Goal: Task Accomplishment & Management: Manage account settings

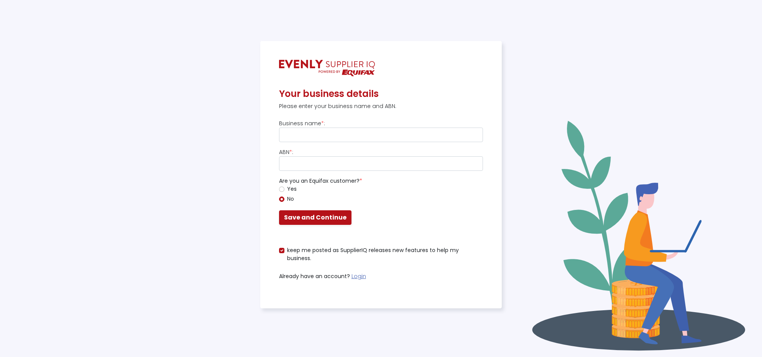
click at [329, 137] on input "text" at bounding box center [381, 135] width 204 height 15
click at [360, 277] on link "Login" at bounding box center [359, 277] width 15 height 8
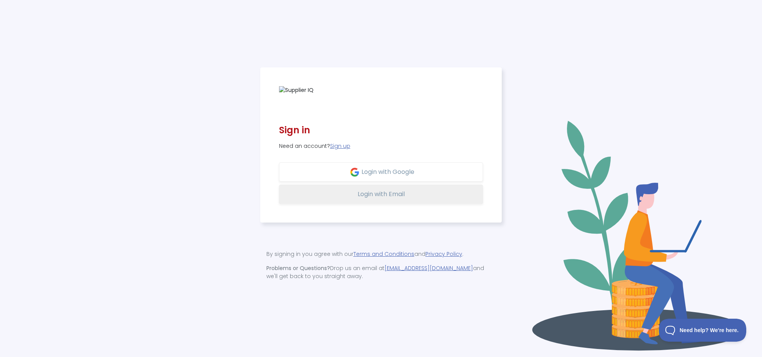
click at [388, 200] on button "Login with Email" at bounding box center [381, 194] width 204 height 19
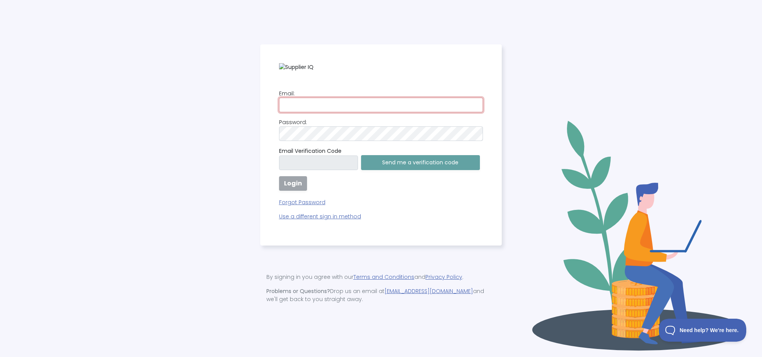
type input "kathy.chen@keyton.com.au"
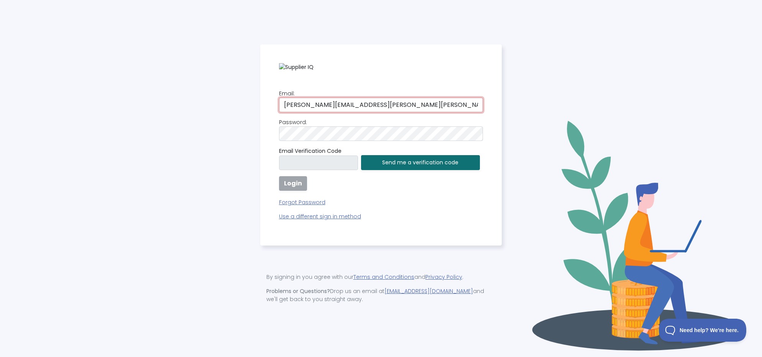
click at [310, 98] on input "kathy.chen@keyton.com.au" at bounding box center [381, 105] width 204 height 15
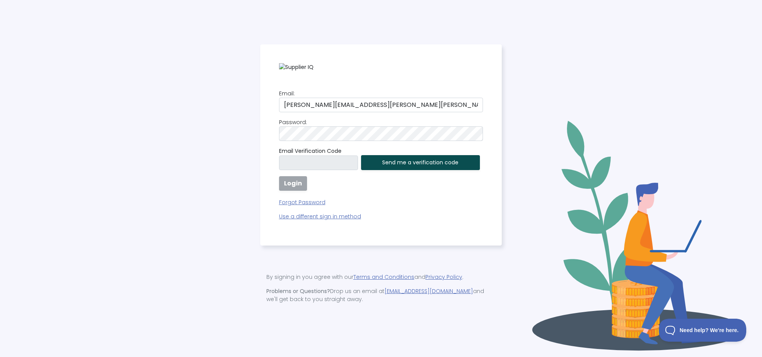
drag, startPoint x: 554, startPoint y: 141, endPoint x: 430, endPoint y: 157, distance: 125.6
click at [555, 141] on div "Email: kathy.chen@keyton.com.au Password: Email Verification Code Send me a ver…" at bounding box center [381, 178] width 753 height 269
click at [402, 164] on button "Send me a verification code" at bounding box center [420, 162] width 119 height 15
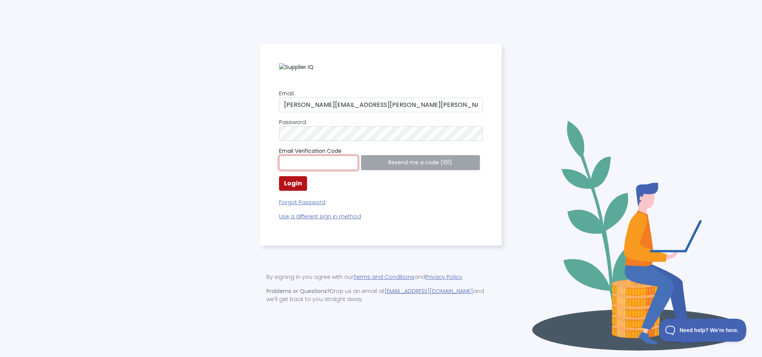
click at [318, 166] on input "text" at bounding box center [318, 163] width 79 height 15
click at [330, 162] on input "text" at bounding box center [318, 163] width 79 height 15
paste input "070769"
type input "070769"
click at [299, 185] on strong "Login" at bounding box center [293, 183] width 18 height 9
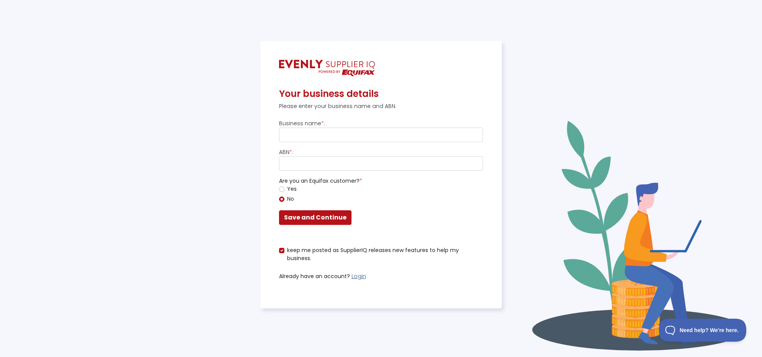
click at [357, 280] on link "Login" at bounding box center [359, 277] width 15 height 8
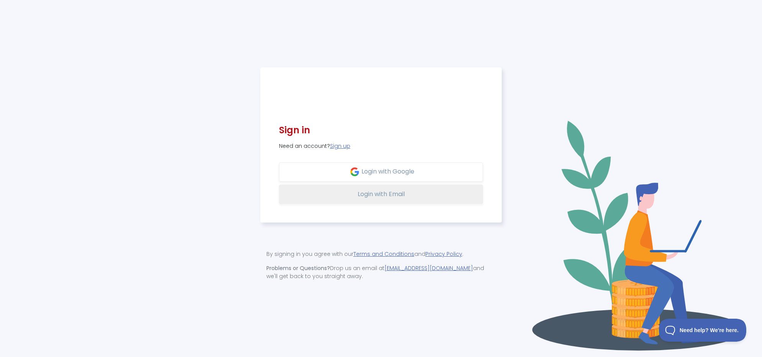
click at [367, 199] on button "Login with Email" at bounding box center [381, 194] width 204 height 19
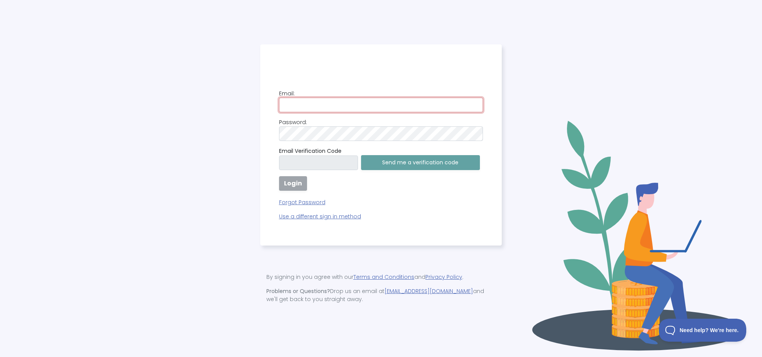
type input "kathy.chen@keyton.com.au"
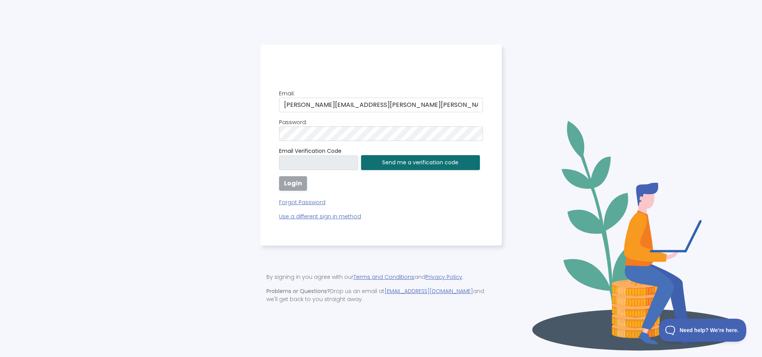
click at [316, 112] on div "Email: kathy.chen@keyton.com.au Password: Email Verification Code Send me a ver…" at bounding box center [381, 155] width 204 height 131
click at [390, 165] on button "Send me a verification code" at bounding box center [420, 162] width 119 height 15
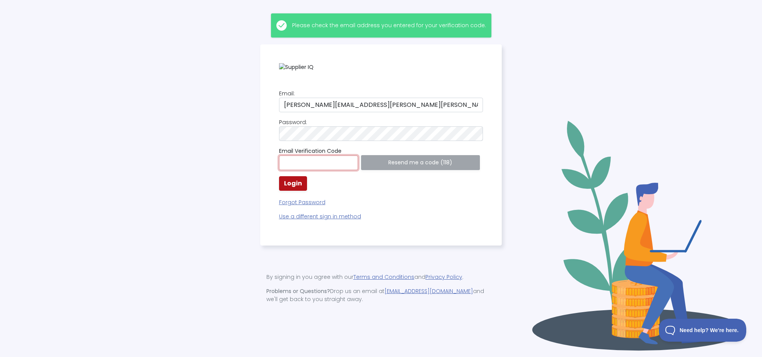
click at [315, 167] on input "text" at bounding box center [318, 163] width 79 height 15
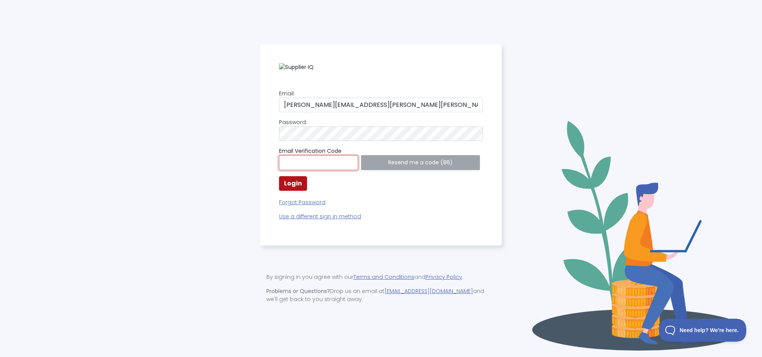
click at [309, 163] on input "text" at bounding box center [318, 163] width 79 height 15
paste input "94330"
click at [286, 162] on input "94330" at bounding box center [318, 163] width 79 height 15
click at [320, 161] on input "94330" at bounding box center [318, 163] width 79 height 15
type input "94330"
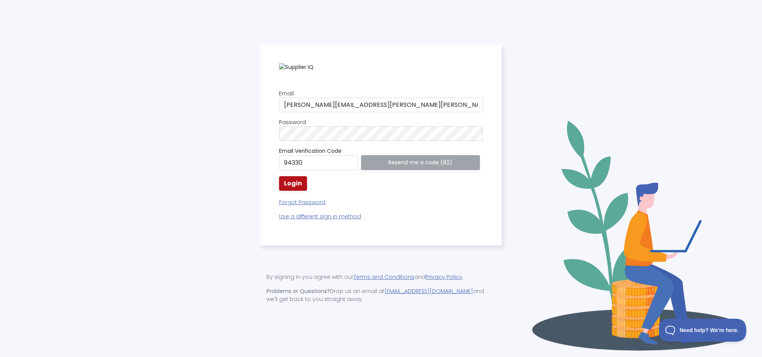
click at [403, 189] on div "Email: kathy.chen@keyton.com.au Password: Email Verification Code 94330 Resend …" at bounding box center [381, 155] width 204 height 131
click at [294, 187] on strong "Login" at bounding box center [293, 183] width 18 height 9
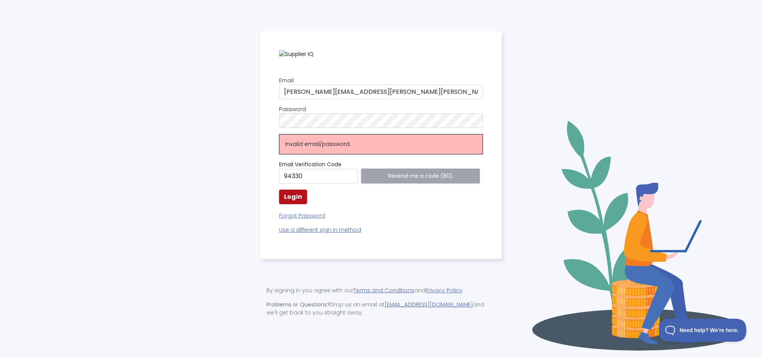
click at [324, 139] on p "Invalid email/password." at bounding box center [381, 144] width 204 height 20
click at [371, 91] on input "kathy.chen@keyton.com.au" at bounding box center [381, 92] width 204 height 15
click at [118, 133] on div "Email: kathy.chen@keyton.com.au Password: Invalid email/password. Email Verific…" at bounding box center [381, 178] width 753 height 295
click at [486, 231] on div "Email: kathy.chen@keyton.com.au Password: Invalid email/password. Email Verific…" at bounding box center [381, 145] width 242 height 228
click at [283, 199] on button "Login" at bounding box center [293, 197] width 28 height 15
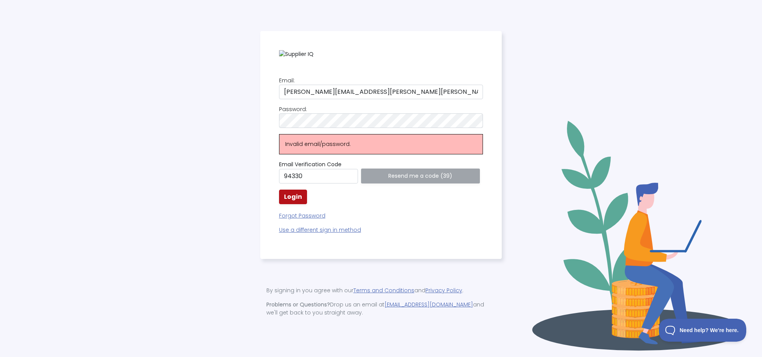
click at [499, 165] on div "Email: kathy.chen@keyton.com.au Password: Invalid email/password. Email Verific…" at bounding box center [381, 145] width 242 height 228
click at [451, 221] on div "Email: kathy.chen@keyton.com.au Password: Invalid email/password. Email Verific…" at bounding box center [381, 156] width 204 height 158
click at [312, 216] on p "Forgot Password" at bounding box center [381, 213] width 204 height 13
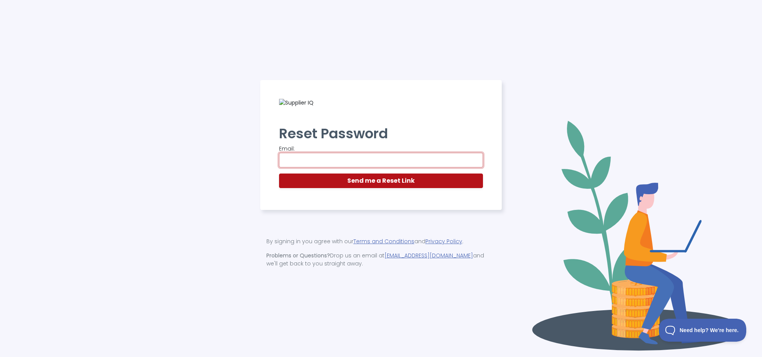
click at [329, 165] on input "email" at bounding box center [381, 160] width 204 height 15
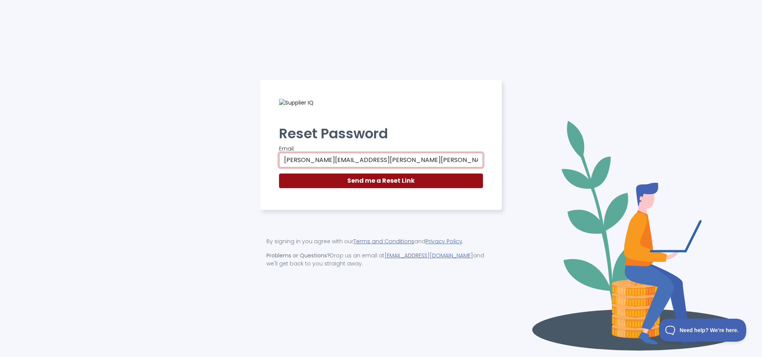
type input "kathy.chen@keyton.com.au"
click at [372, 184] on strong "Send me a Reset Link" at bounding box center [381, 180] width 68 height 9
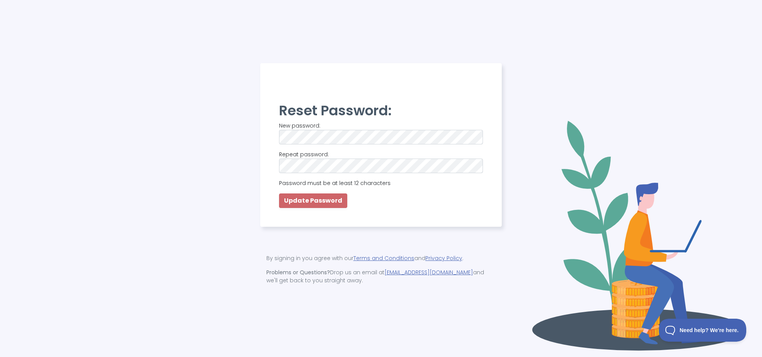
click at [317, 203] on div "Reset Password: New password: [SECURITY_DATA] password: Password must be at lea…" at bounding box center [381, 155] width 204 height 106
click at [314, 203] on div "Reset Password: New password: [SECURITY_DATA] password: Password must be at lea…" at bounding box center [381, 155] width 204 height 106
drag, startPoint x: 347, startPoint y: 158, endPoint x: 346, endPoint y: 147, distance: 11.5
click at [347, 158] on p "Repeat password:" at bounding box center [381, 162] width 204 height 23
click at [127, 156] on div "Reset Password: New password: [SECURITY_DATA] password: Password must be at lea…" at bounding box center [381, 178] width 753 height 231
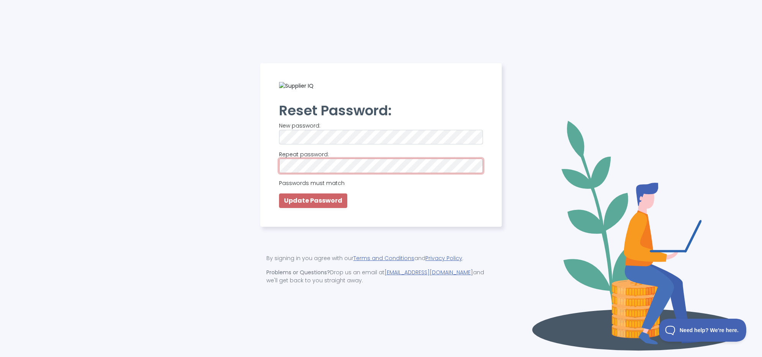
click at [0, 201] on html "Reset Password: New password: [SECURITY_DATA] password: Passwords must match Up…" at bounding box center [381, 178] width 762 height 357
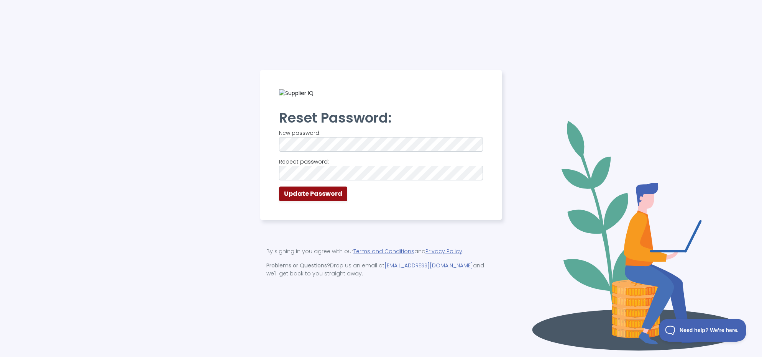
click at [303, 193] on strong "Update Password" at bounding box center [313, 193] width 58 height 9
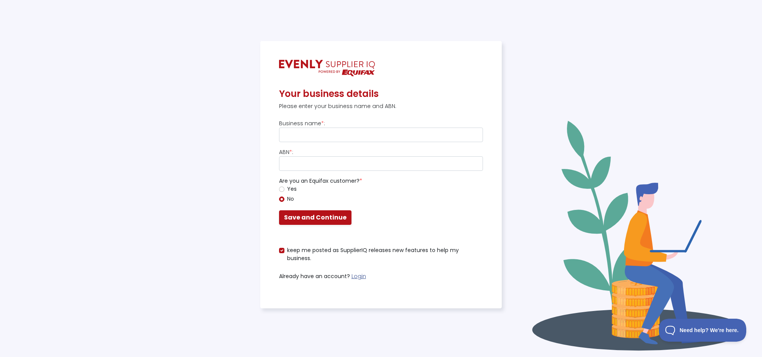
click at [357, 278] on link "Login" at bounding box center [359, 277] width 15 height 8
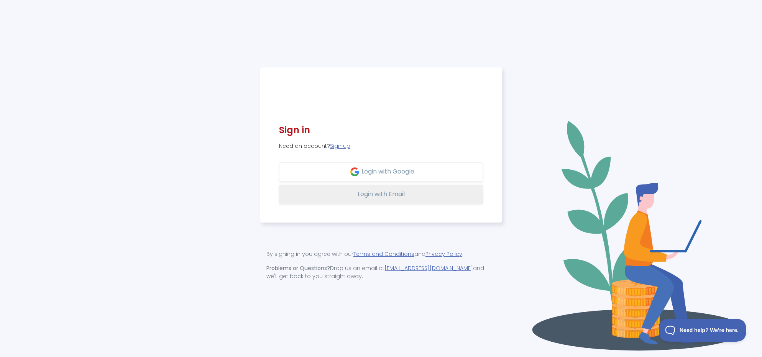
click at [369, 190] on span "Login with Email" at bounding box center [381, 194] width 47 height 9
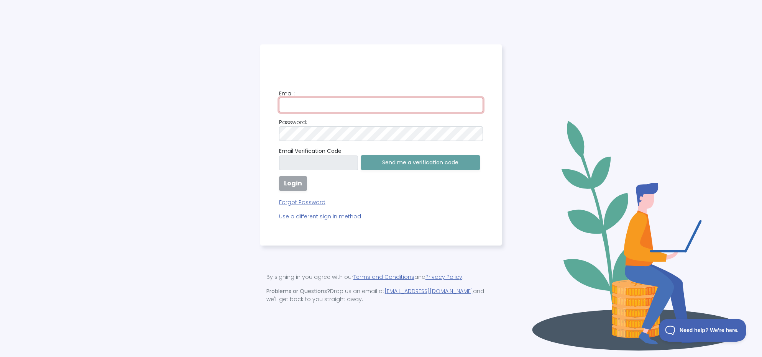
type input "kathy.chen@keyton.com.au"
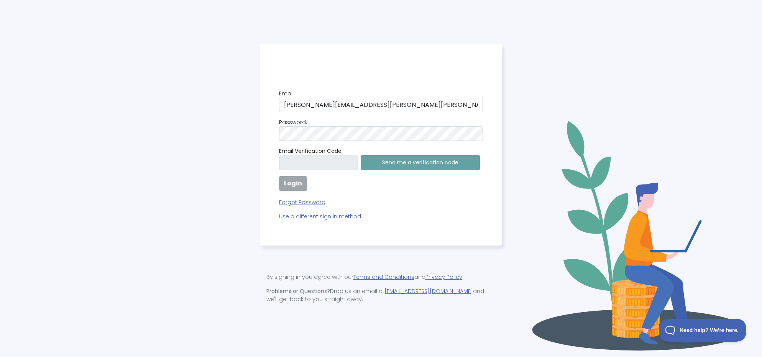
drag, startPoint x: 326, startPoint y: 116, endPoint x: 325, endPoint y: 109, distance: 6.9
click at [326, 114] on div "Email: kathy.chen@keyton.com.au Password: Email Verification Code Send me a ver…" at bounding box center [381, 155] width 204 height 131
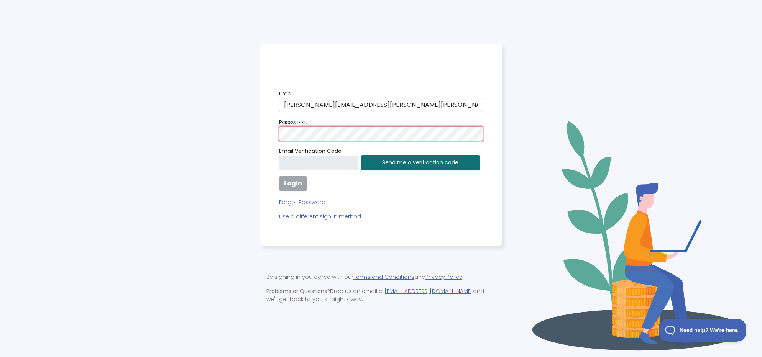
click at [183, 150] on div "Email: [PERSON_NAME][EMAIL_ADDRESS][PERSON_NAME][PERSON_NAME][DOMAIN_NAME] Pass…" at bounding box center [381, 178] width 753 height 268
click at [441, 199] on p "Forgot Password" at bounding box center [381, 200] width 204 height 13
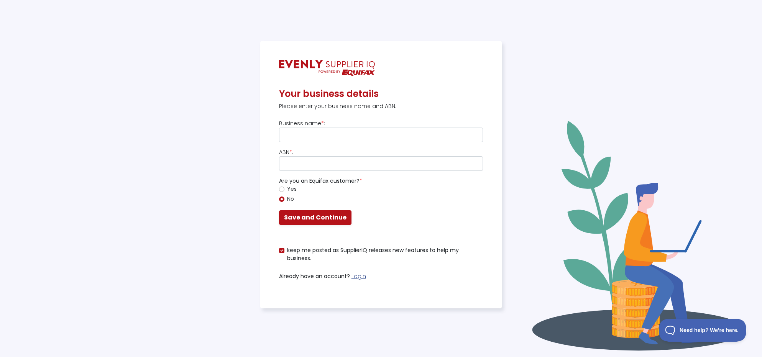
click at [360, 276] on link "Login" at bounding box center [359, 277] width 15 height 8
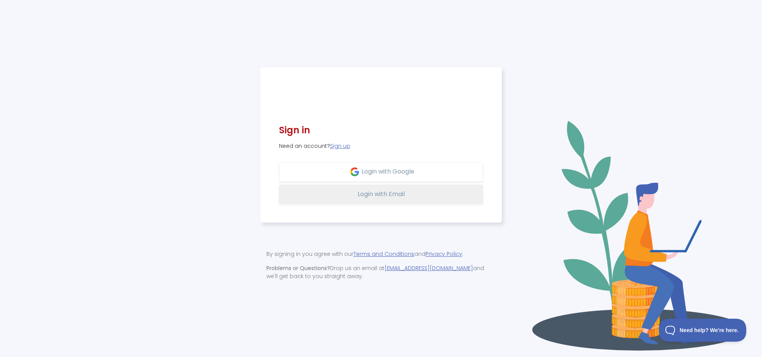
click at [359, 192] on span "Login with Email" at bounding box center [381, 194] width 47 height 9
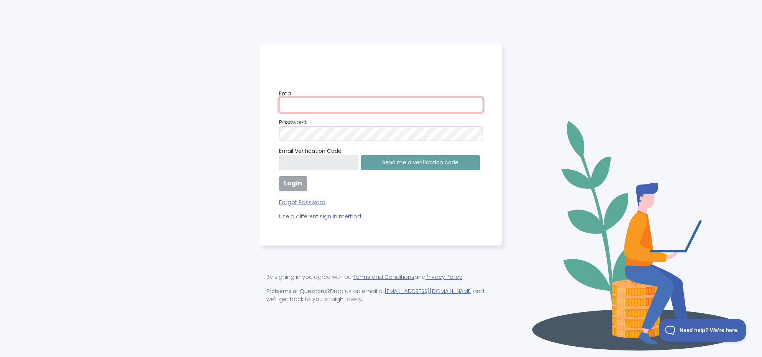
type input "[PERSON_NAME][EMAIL_ADDRESS][PERSON_NAME][PERSON_NAME][DOMAIN_NAME]"
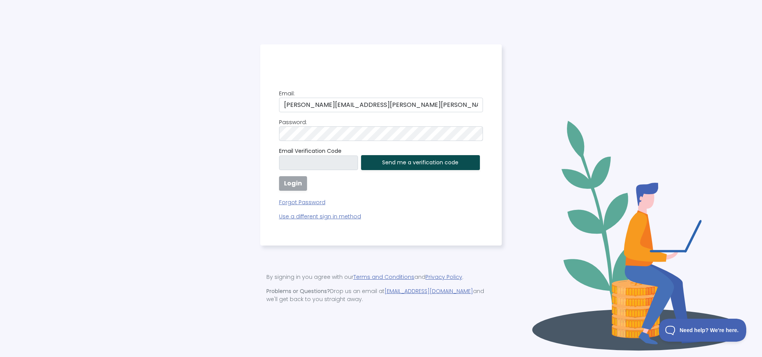
click at [398, 161] on button "Send me a verification code" at bounding box center [420, 162] width 119 height 15
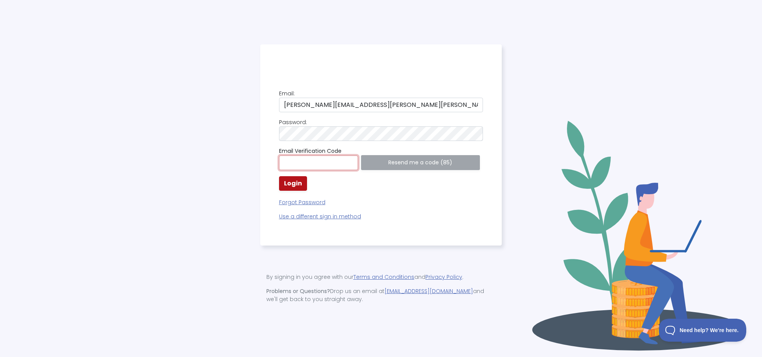
click at [311, 164] on input "text" at bounding box center [318, 163] width 79 height 15
type input "708100"
click at [303, 184] on button "Login" at bounding box center [293, 183] width 28 height 15
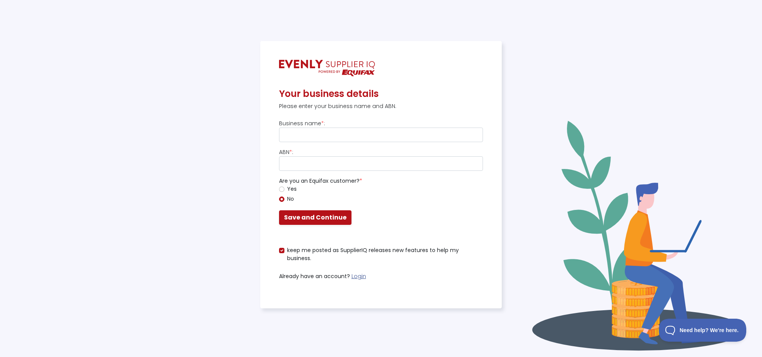
click at [355, 277] on link "Login" at bounding box center [359, 277] width 15 height 8
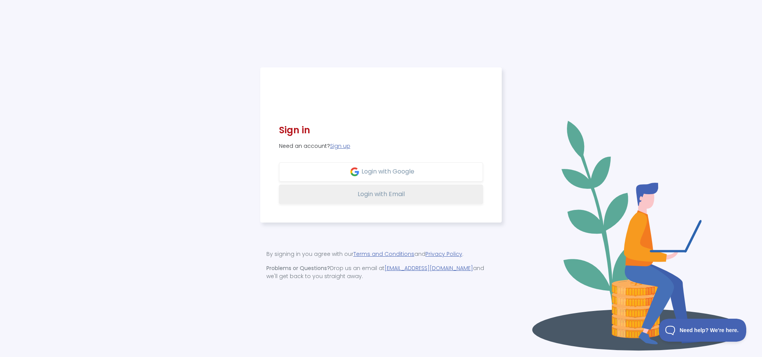
click at [379, 195] on span "Login with Email" at bounding box center [381, 194] width 47 height 9
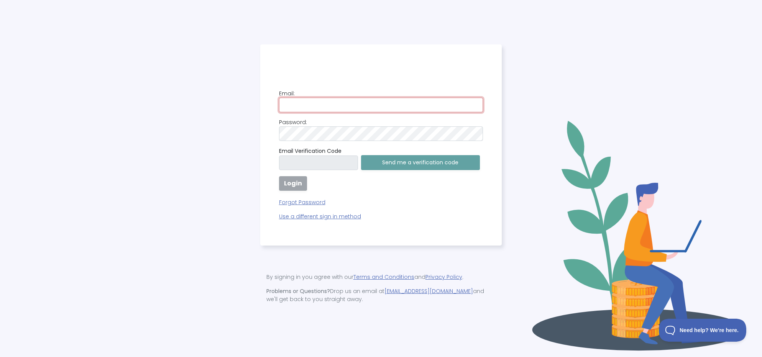
type input "[PERSON_NAME][EMAIL_ADDRESS][PERSON_NAME][PERSON_NAME][DOMAIN_NAME]"
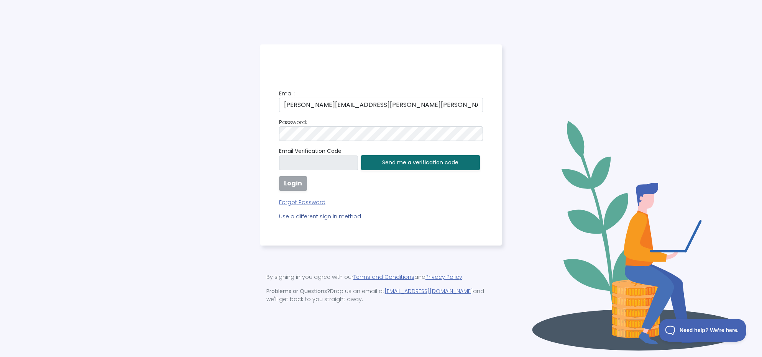
click at [324, 219] on p "Use a different sign in method" at bounding box center [381, 217] width 204 height 8
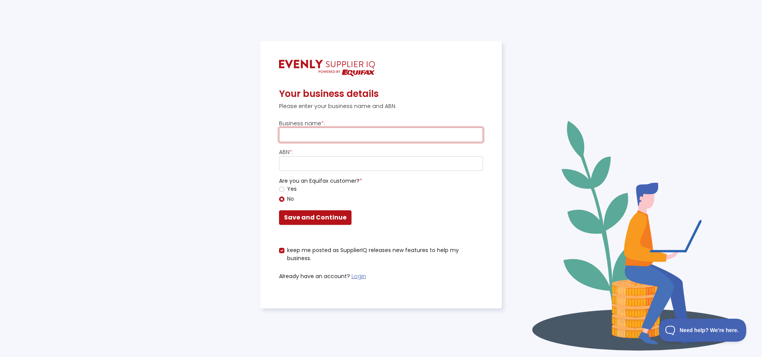
click at [312, 137] on input "text" at bounding box center [381, 135] width 204 height 15
type input "[PERSON_NAME]"
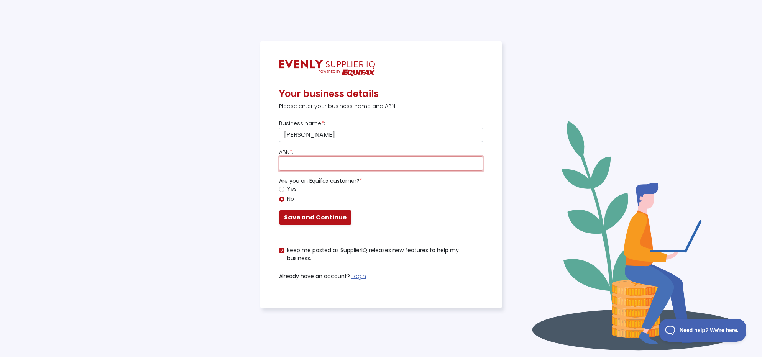
click at [329, 161] on input "text" at bounding box center [381, 163] width 204 height 15
paste input "27 588 373 389"
type input "27 588 373 389"
click at [285, 190] on div "Yes" at bounding box center [381, 189] width 204 height 9
click at [283, 190] on input "Yes" at bounding box center [281, 189] width 5 height 5
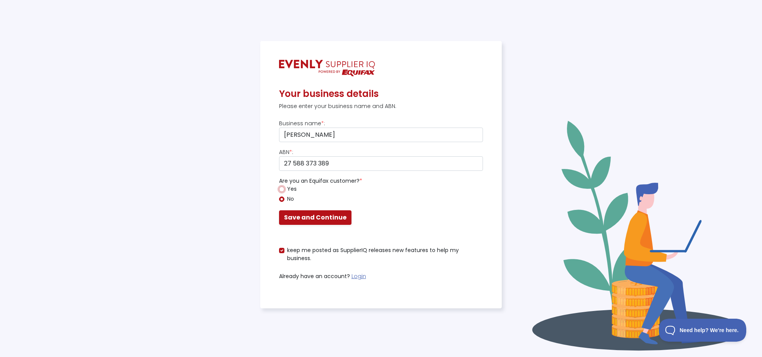
radio input "true"
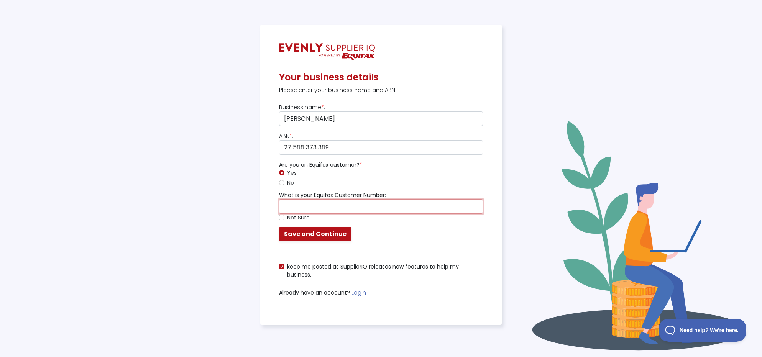
click at [298, 209] on input "text" at bounding box center [381, 206] width 204 height 15
click at [296, 205] on input "text" at bounding box center [381, 206] width 204 height 15
paste input "40020127"
type input "40020127"
click at [310, 240] on button "Save and Continue" at bounding box center [315, 234] width 72 height 15
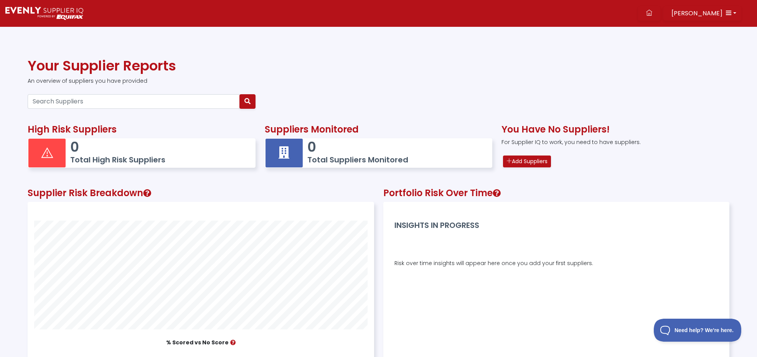
scroll to position [181, 345]
click at [119, 101] on input "Search Suppliers" at bounding box center [134, 101] width 212 height 15
click at [394, 99] on div at bounding box center [378, 101] width 711 height 21
click at [175, 107] on input "Search Suppliers" at bounding box center [134, 101] width 212 height 15
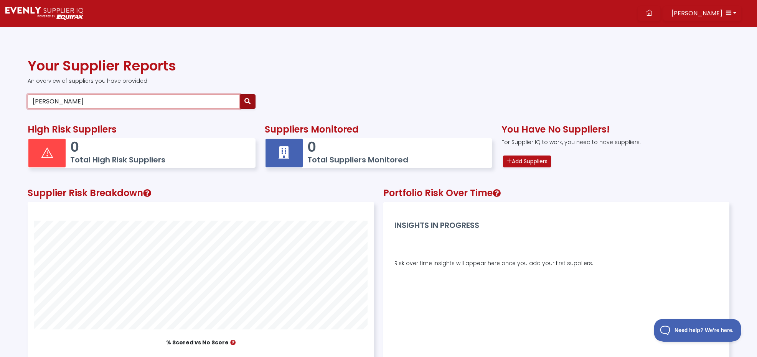
type input "[PERSON_NAME]"
click at [252, 101] on button "button" at bounding box center [247, 101] width 16 height 15
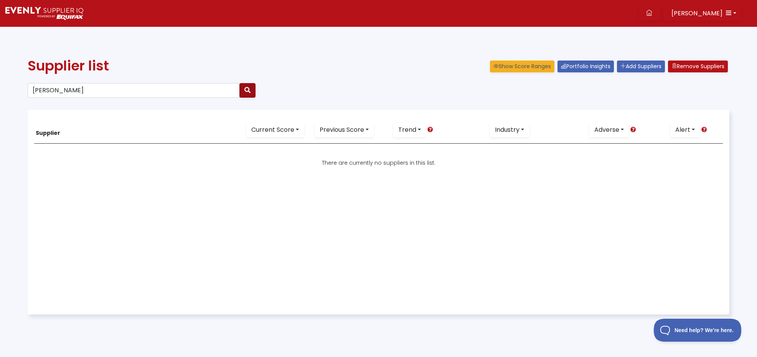
click at [246, 92] on icon "button" at bounding box center [247, 90] width 6 height 6
drag, startPoint x: 150, startPoint y: 95, endPoint x: -88, endPoint y: 115, distance: 239.0
click at [0, 115] on html "[PERSON_NAME] Dashboard Portfolio Insights All Alerts Supplier List Add Supplie…" at bounding box center [378, 200] width 757 height 400
click at [729, 12] on icon "button" at bounding box center [728, 13] width 6 height 6
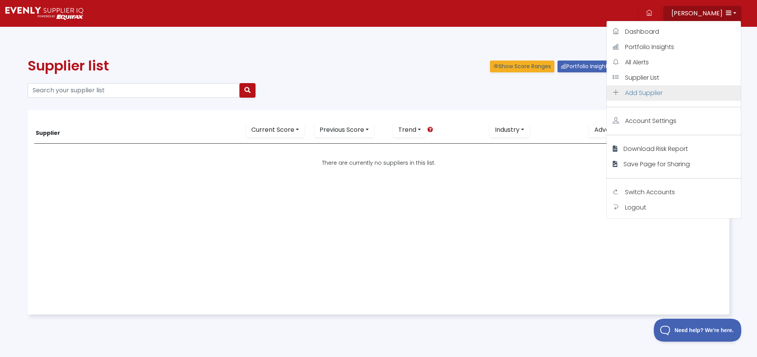
click at [659, 91] on span "Add Supplier" at bounding box center [644, 93] width 38 height 9
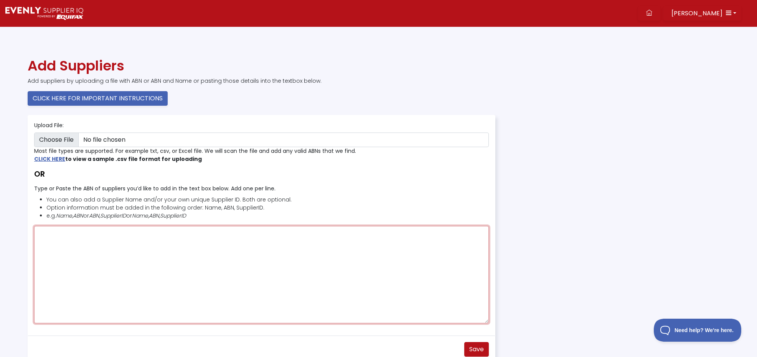
click at [125, 240] on textarea "Type or Paste the ABN of suppliers you’d like to add in the text box below. Add…" at bounding box center [261, 274] width 454 height 97
click at [333, 303] on textarea "Type or Paste the ABN of suppliers you’d like to add in the text box below. Add…" at bounding box center [261, 274] width 454 height 97
click at [318, 269] on textarea "Type or Paste the ABN of suppliers you’d like to add in the text box below. Add…" at bounding box center [261, 274] width 454 height 97
paste textarea "44 059 121 863"
click at [334, 250] on textarea "44 059 121 863" at bounding box center [261, 274] width 454 height 97
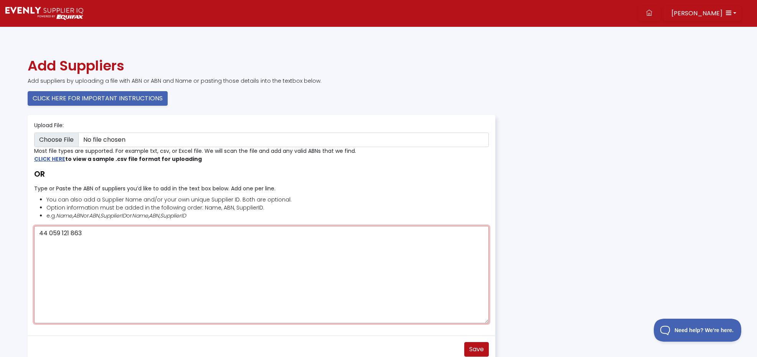
click at [41, 232] on textarea "44 059 121 863" at bounding box center [261, 274] width 454 height 97
paste textarea "[PERSON_NAME] Australasia Pty Ltd"
type textarea "[PERSON_NAME] Australasia Pty Ltd, 44 059 121 863"
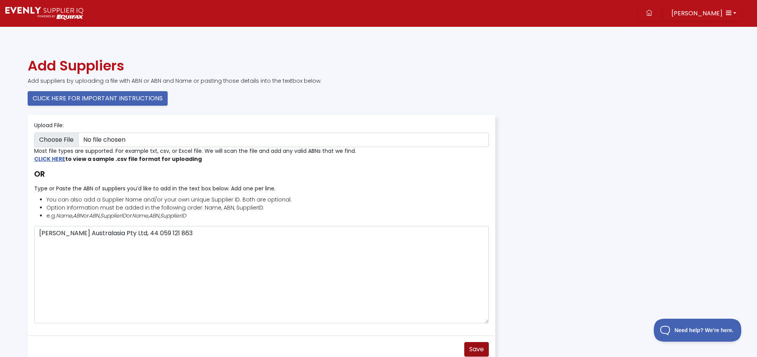
click at [471, 347] on span "Save" at bounding box center [476, 349] width 15 height 9
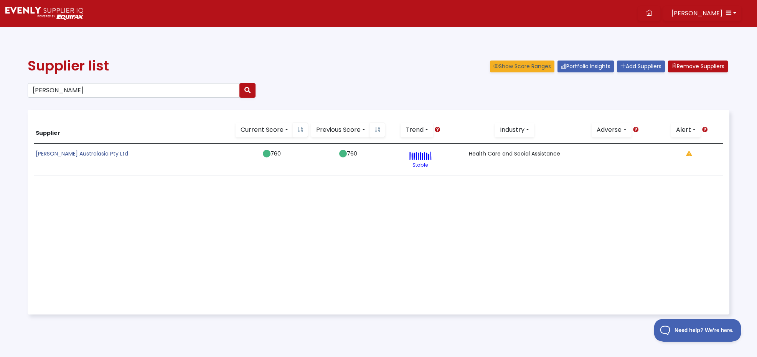
click at [92, 154] on link "[PERSON_NAME] Australasia Pty Ltd" at bounding box center [82, 154] width 92 height 8
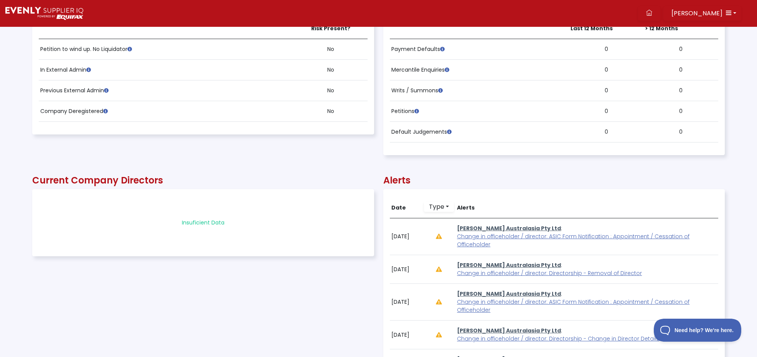
scroll to position [537, 0]
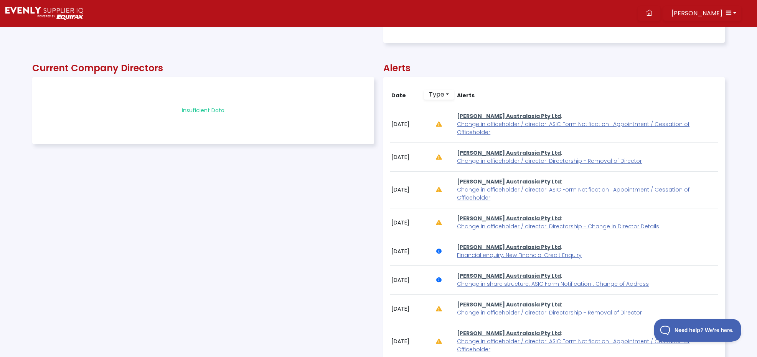
click at [203, 111] on div "Insuficient Data" at bounding box center [203, 111] width 329 height 54
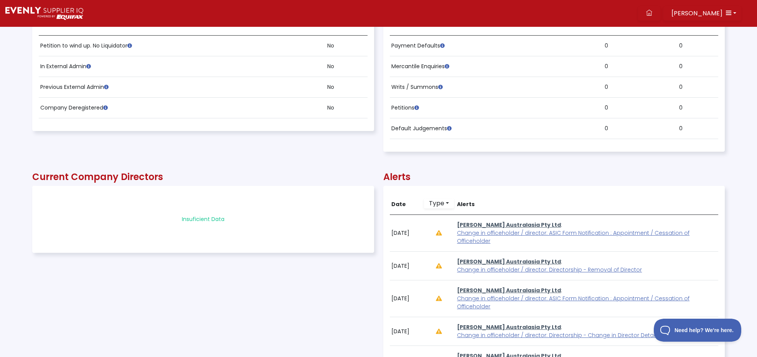
scroll to position [422, 0]
